Goal: Task Accomplishment & Management: Manage account settings

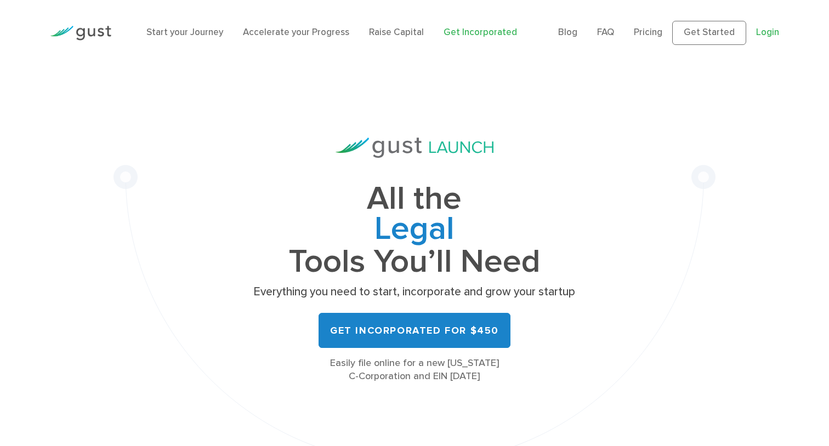
click at [772, 33] on link "Login" at bounding box center [767, 32] width 23 height 11
click at [770, 33] on link "Login" at bounding box center [767, 32] width 23 height 11
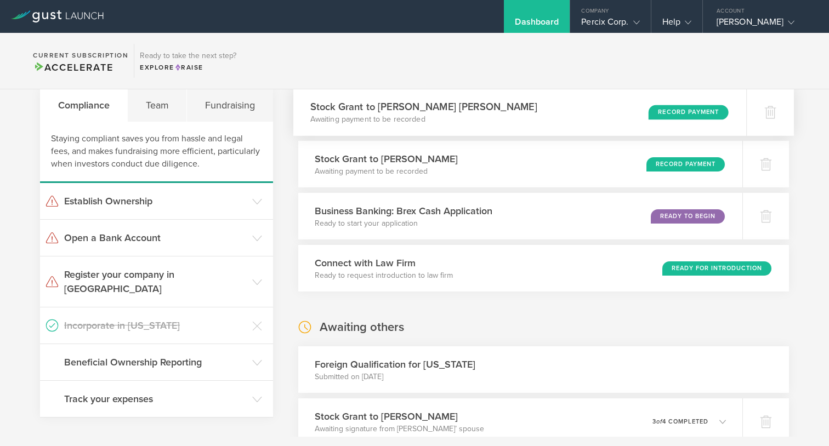
scroll to position [26, 0]
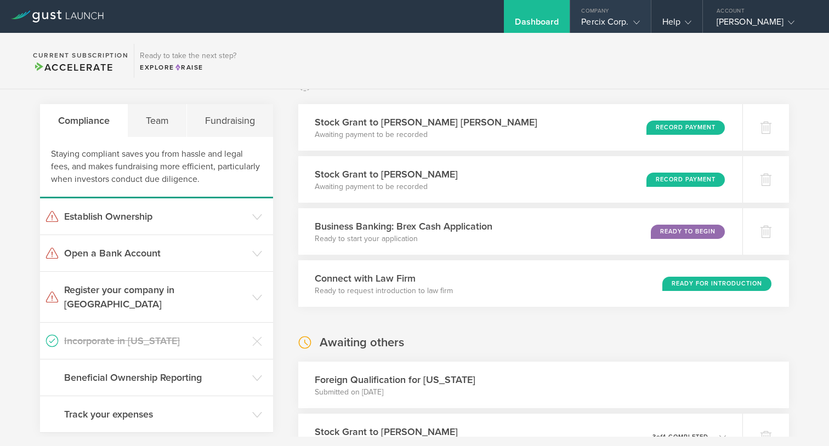
click at [591, 19] on div "Percix Corp." at bounding box center [610, 24] width 58 height 16
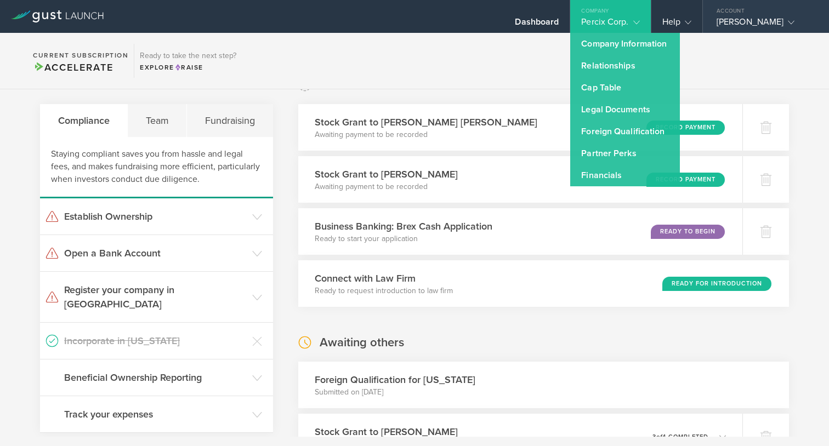
click at [725, 25] on div "[PERSON_NAME]" at bounding box center [763, 24] width 93 height 16
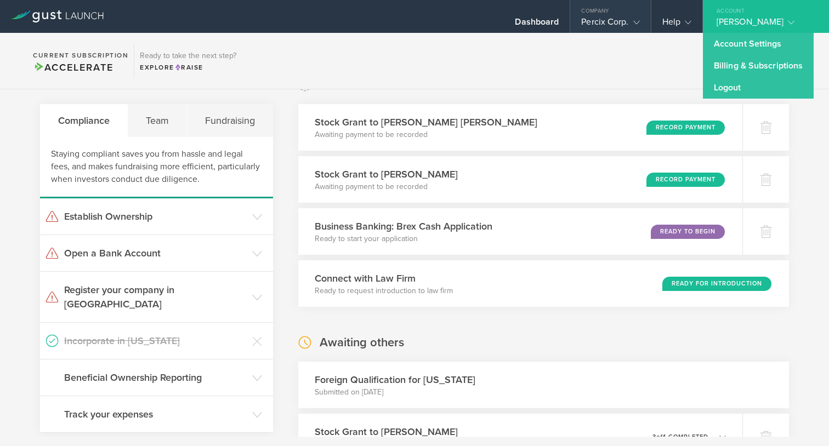
click at [588, 25] on div "Percix Corp." at bounding box center [610, 24] width 58 height 16
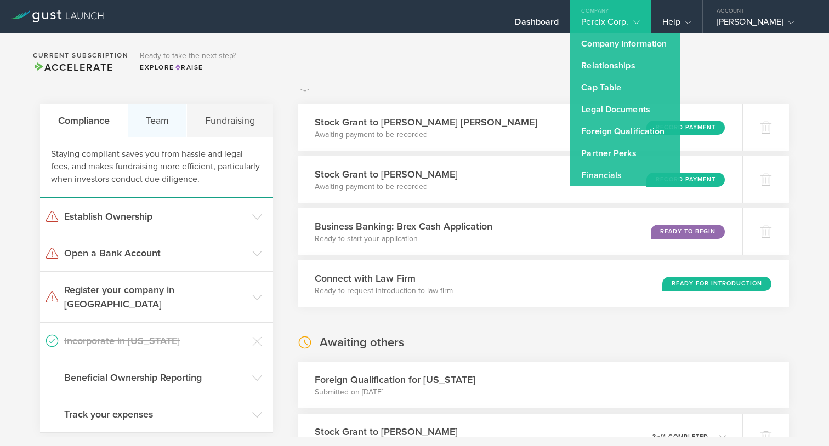
click at [155, 121] on div "Team" at bounding box center [157, 120] width 59 height 33
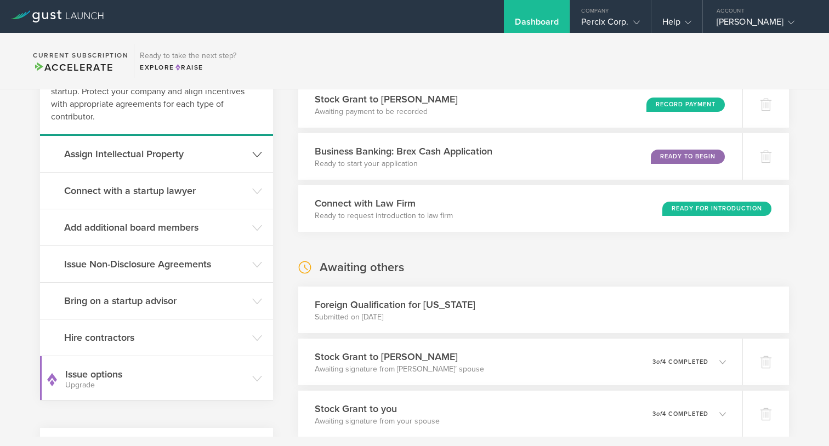
scroll to position [0, 0]
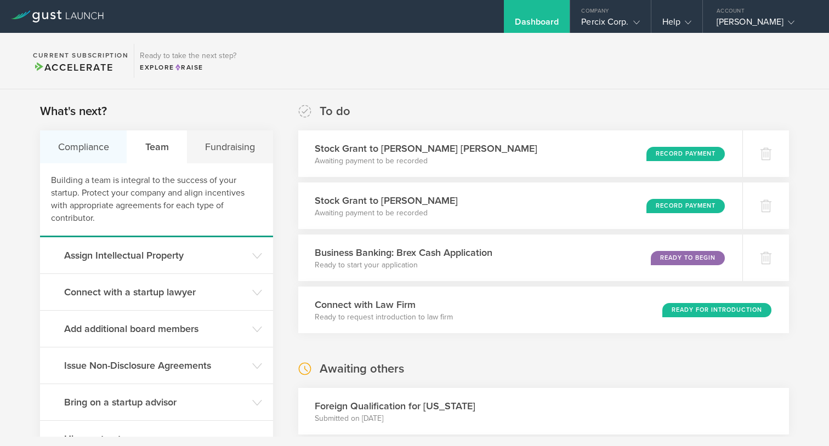
click at [88, 151] on div "Compliance" at bounding box center [83, 147] width 87 height 33
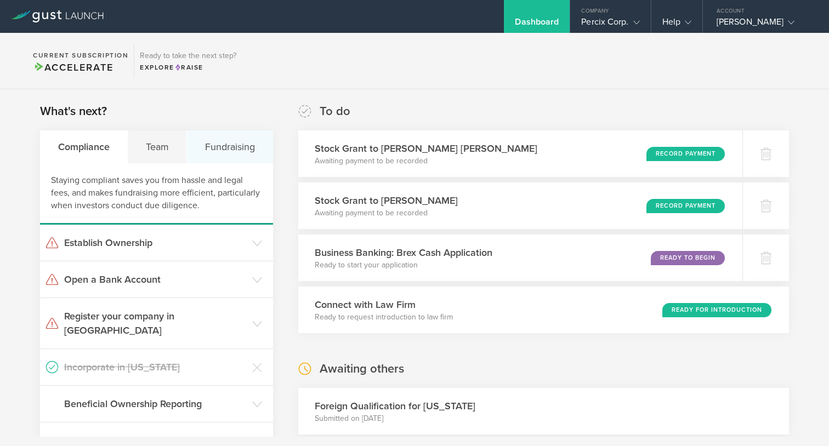
click at [233, 148] on div "Fundraising" at bounding box center [230, 147] width 86 height 33
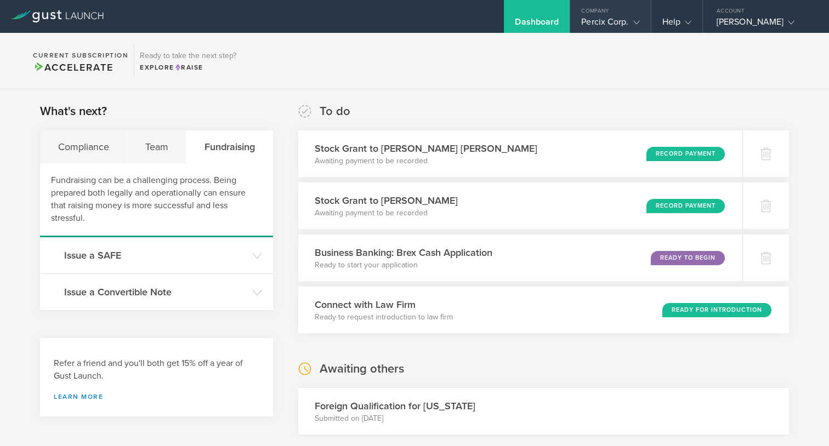
click at [633, 19] on icon at bounding box center [636, 22] width 7 height 7
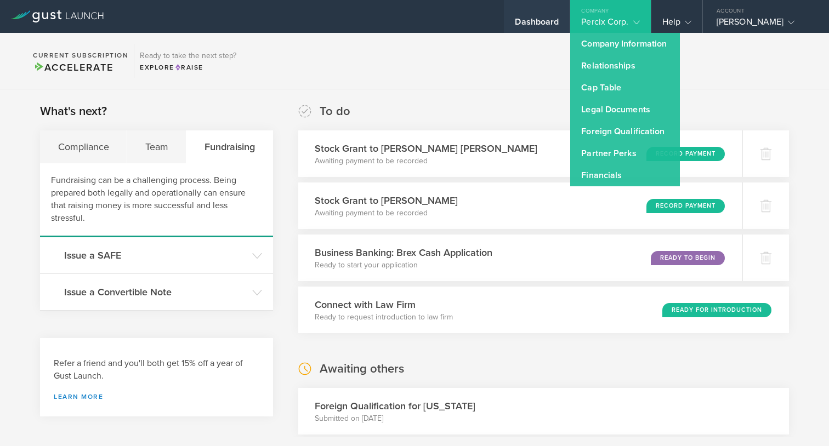
click at [511, 16] on div "Dashboard" at bounding box center [537, 16] width 66 height 33
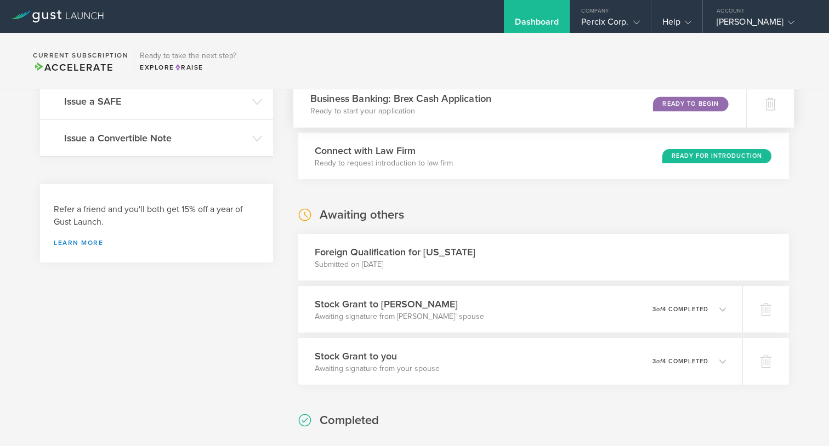
scroll to position [217, 0]
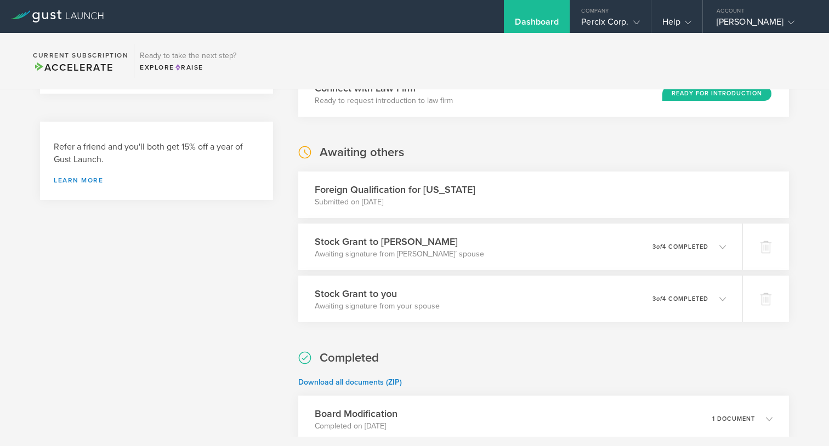
click at [481, 244] on h3 "Stock Grant to [PERSON_NAME]" at bounding box center [399, 242] width 169 height 14
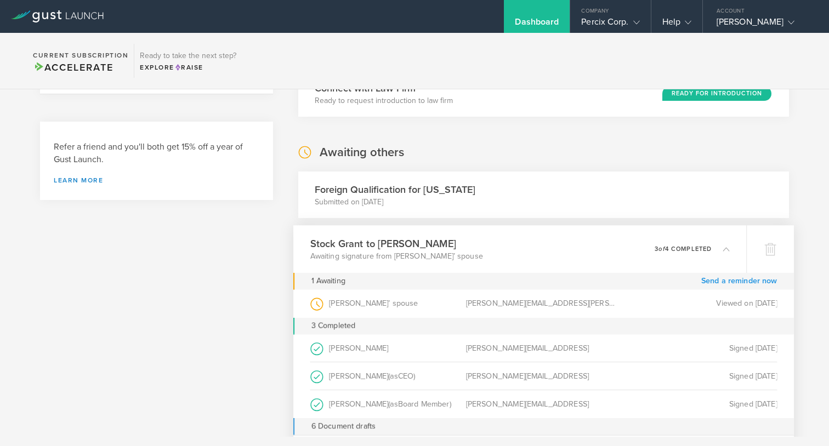
click at [722, 280] on link "Send a reminder now" at bounding box center [739, 281] width 76 height 17
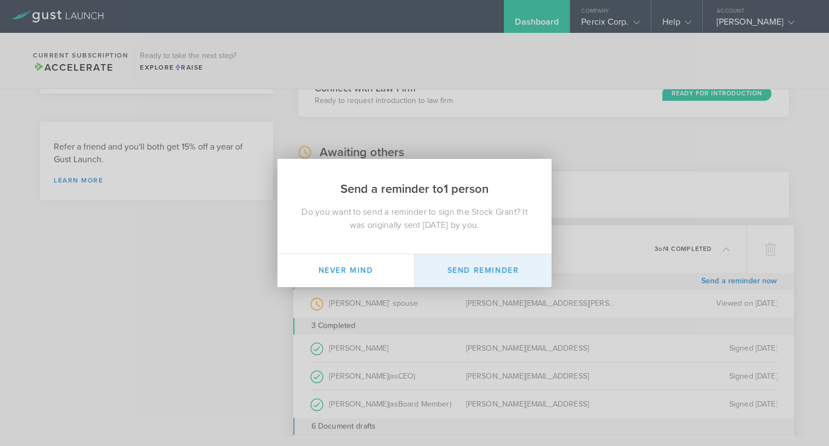
click at [460, 265] on button "Send Reminder" at bounding box center [483, 270] width 137 height 33
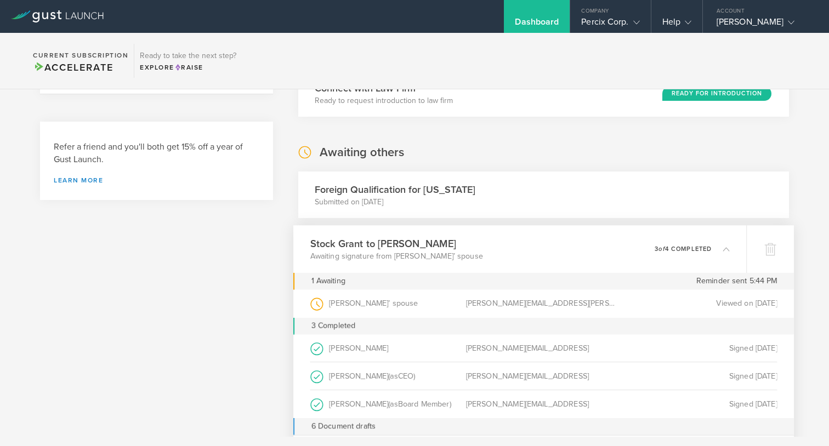
click at [472, 350] on div "[PERSON_NAME][EMAIL_ADDRESS]" at bounding box center [544, 347] width 156 height 27
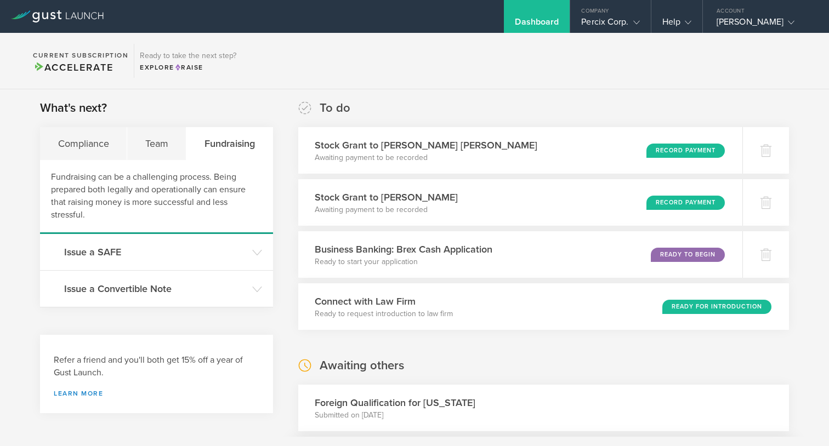
scroll to position [2, 0]
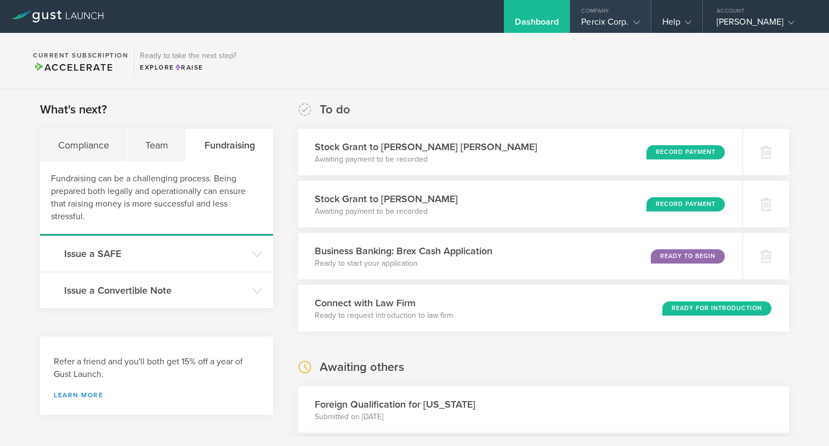
click at [629, 19] on gust-icon at bounding box center [634, 21] width 11 height 11
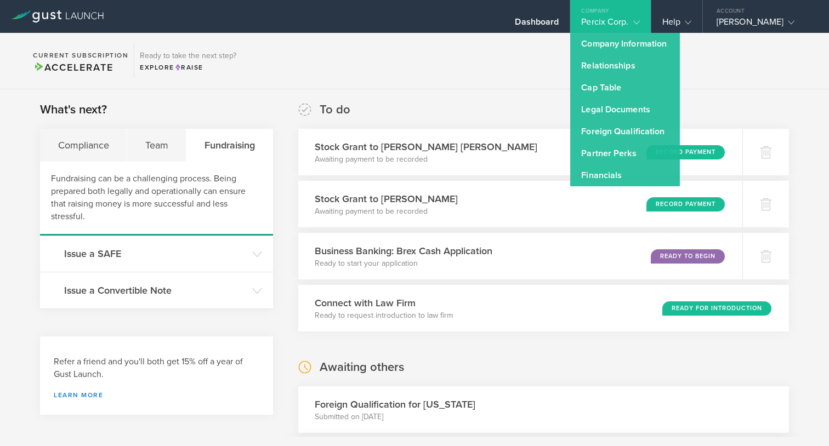
click at [435, 64] on section "Current Subscription Accelerate Ready to take the next step? Explore Raise" at bounding box center [414, 61] width 829 height 56
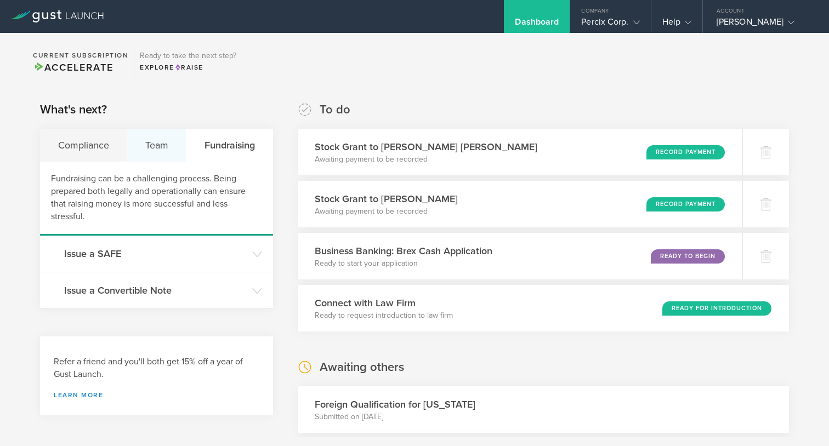
click at [161, 147] on div "Team" at bounding box center [156, 145] width 59 height 33
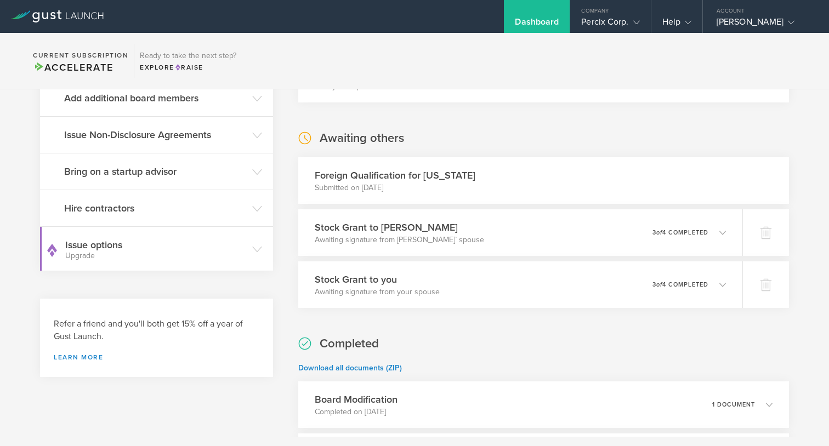
scroll to position [150, 0]
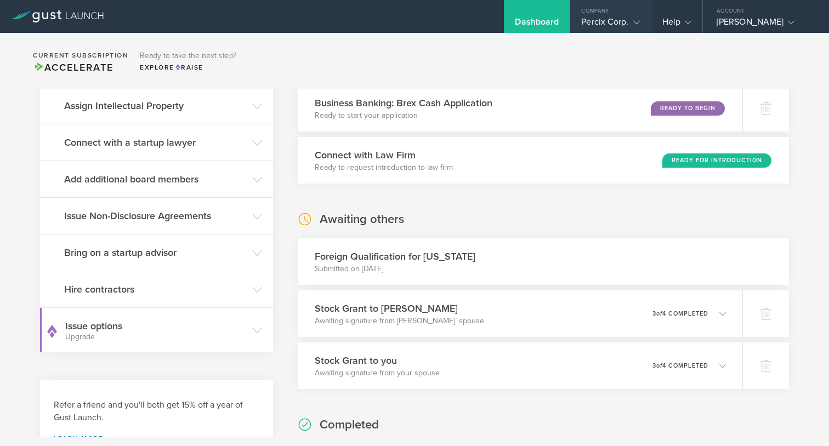
click at [592, 22] on div "Percix Corp." at bounding box center [610, 24] width 58 height 16
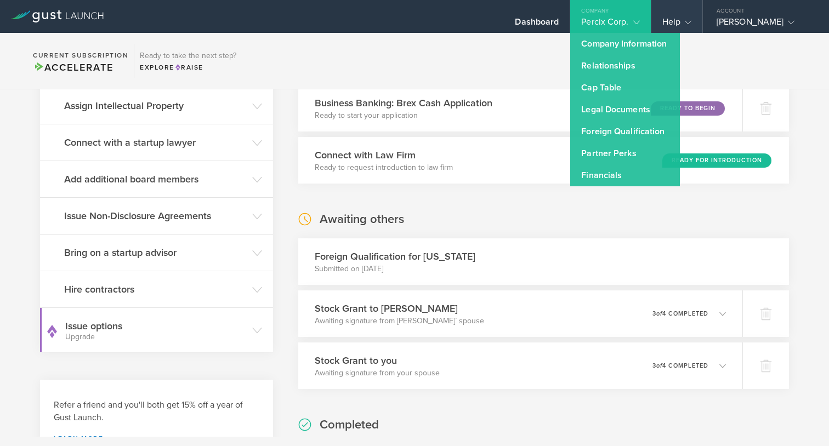
click at [659, 16] on div "Help" at bounding box center [676, 16] width 51 height 33
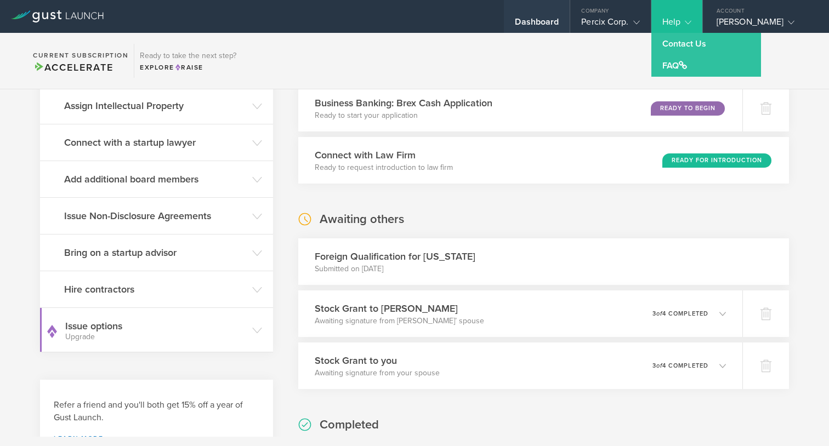
click at [515, 21] on div "Dashboard" at bounding box center [537, 24] width 44 height 16
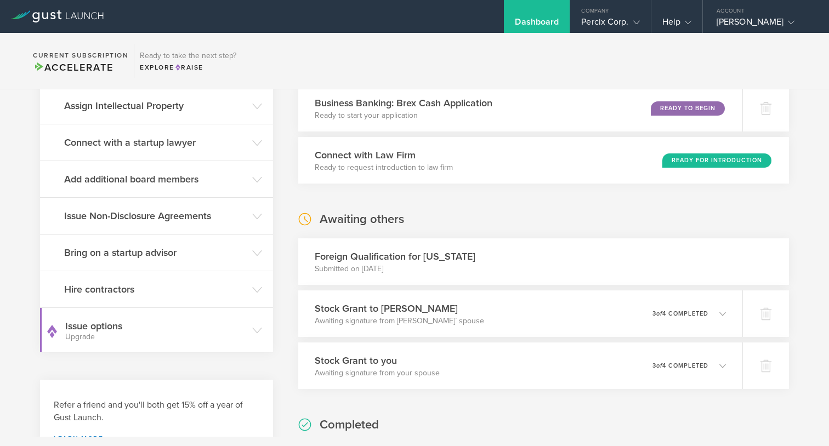
click at [515, 21] on div "Dashboard" at bounding box center [537, 24] width 44 height 16
click at [144, 179] on h3 "Add additional board members" at bounding box center [155, 179] width 183 height 14
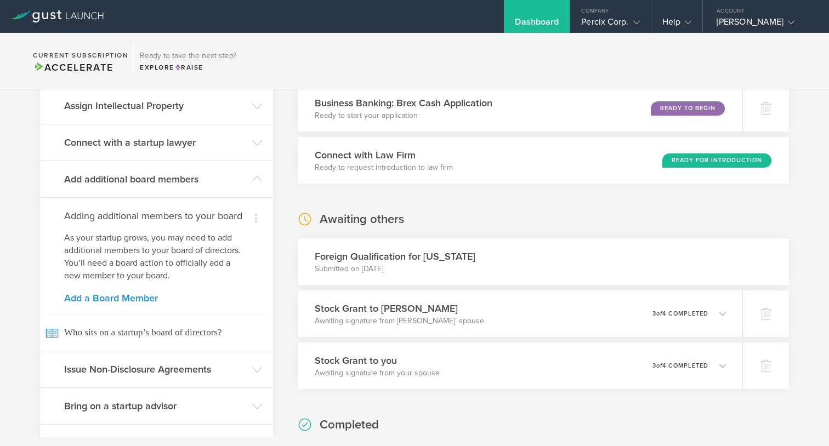
click at [117, 296] on link "Add a Board Member" at bounding box center [156, 298] width 185 height 10
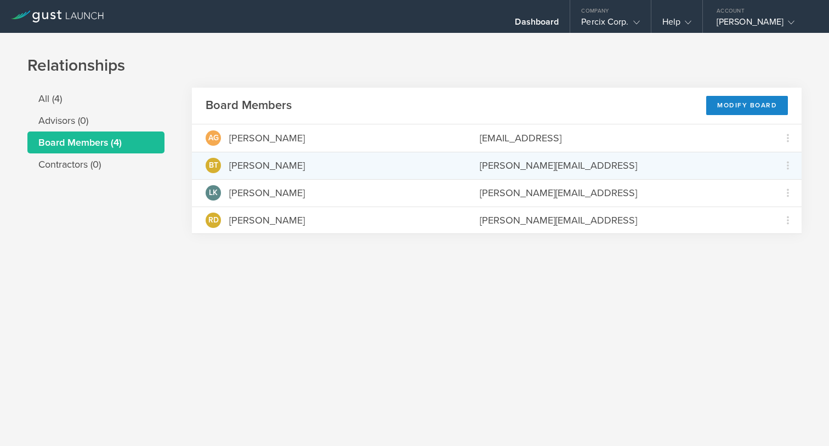
click at [263, 165] on div "[PERSON_NAME]" at bounding box center [267, 165] width 76 height 14
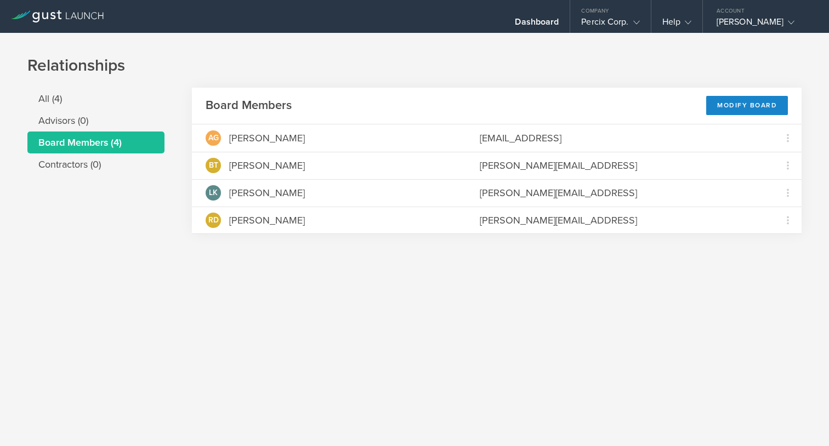
click at [107, 144] on li "Board Members (4)" at bounding box center [95, 143] width 137 height 22
click at [581, 19] on div "Percix Corp." at bounding box center [610, 24] width 58 height 16
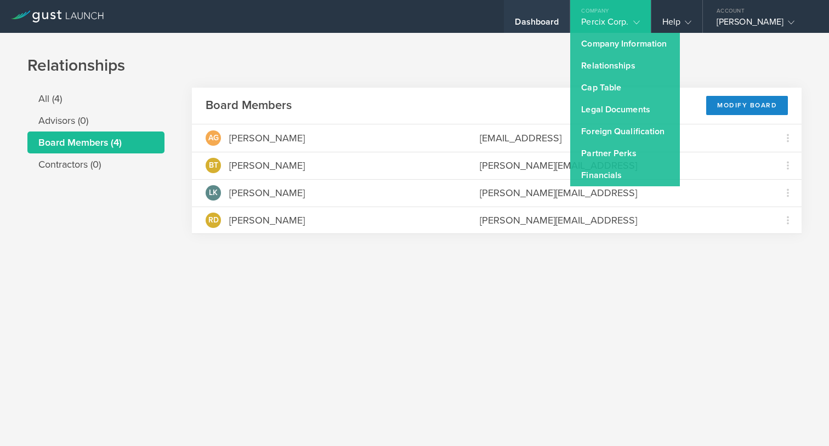
click at [515, 20] on div "Dashboard" at bounding box center [537, 24] width 44 height 16
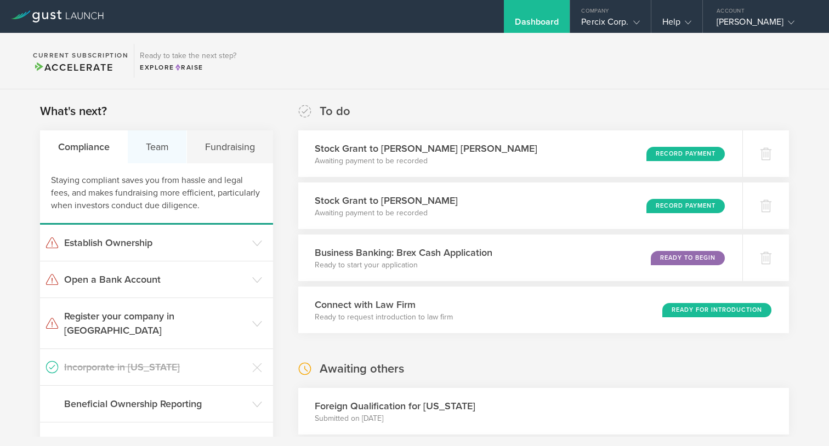
click at [142, 151] on div "Team" at bounding box center [157, 147] width 59 height 33
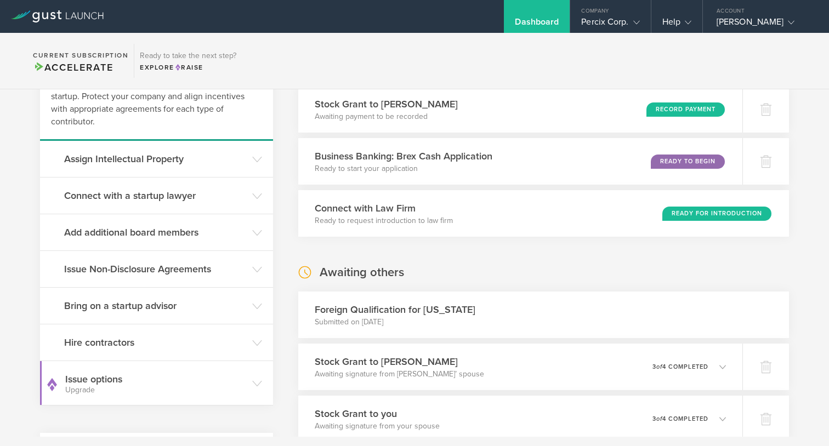
scroll to position [174, 0]
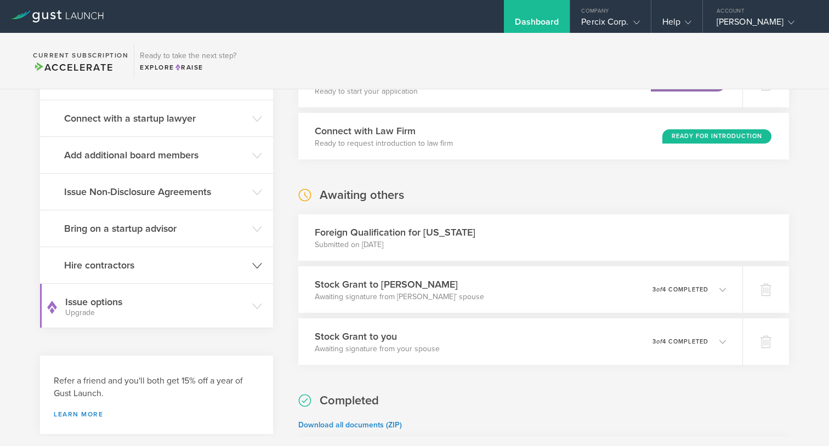
click at [127, 262] on h3 "Hire contractors" at bounding box center [155, 265] width 183 height 14
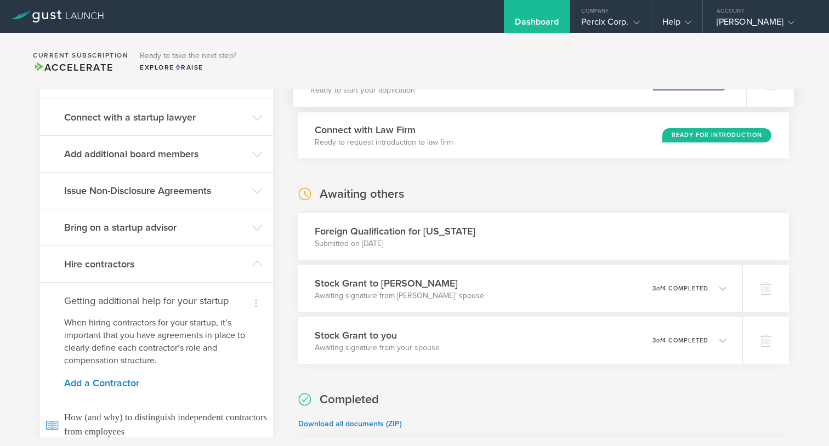
scroll to position [186, 0]
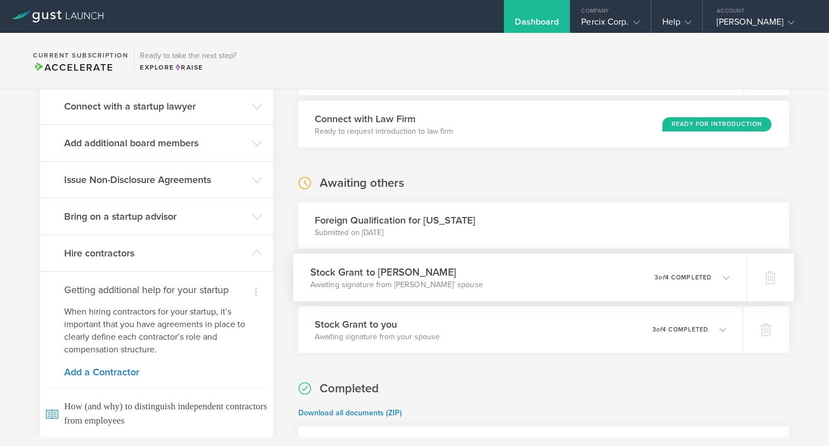
click at [359, 273] on h3 "Stock Grant to [PERSON_NAME]" at bounding box center [396, 272] width 173 height 15
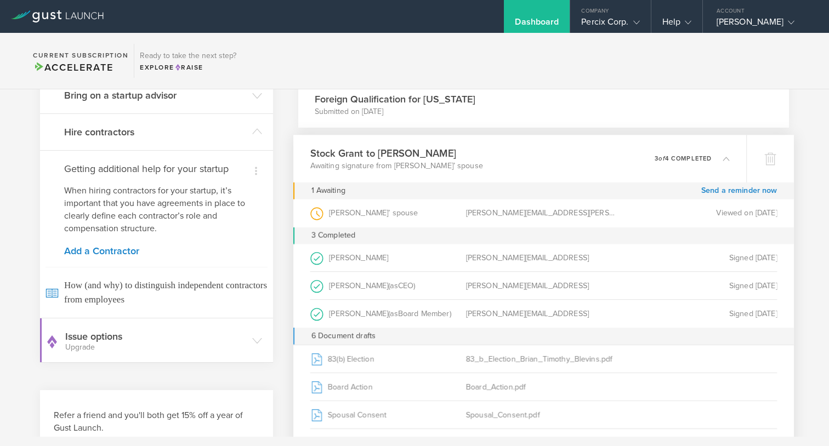
scroll to position [310, 0]
